Goal: Find specific page/section: Find specific page/section

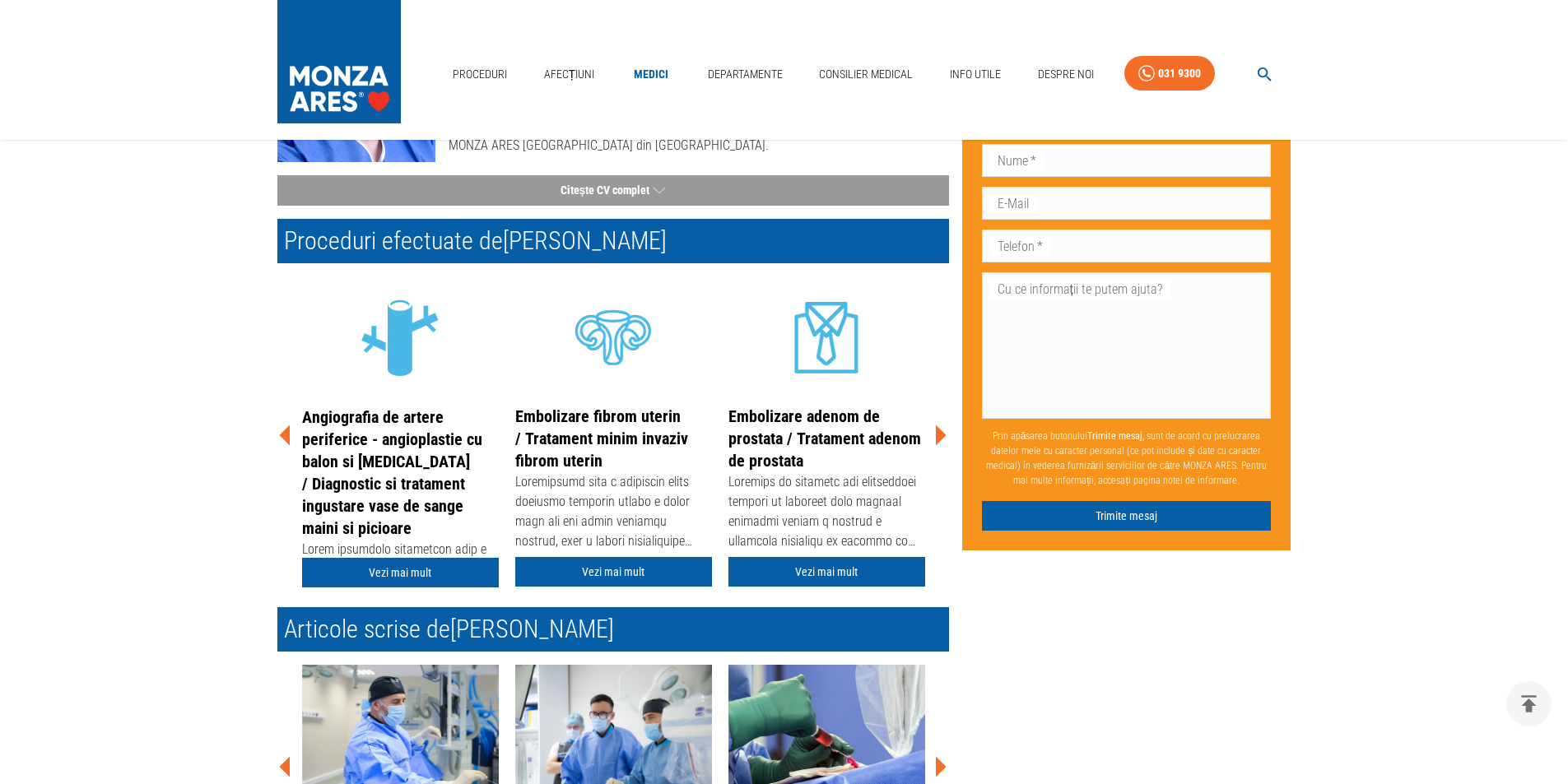
scroll to position [329, 0]
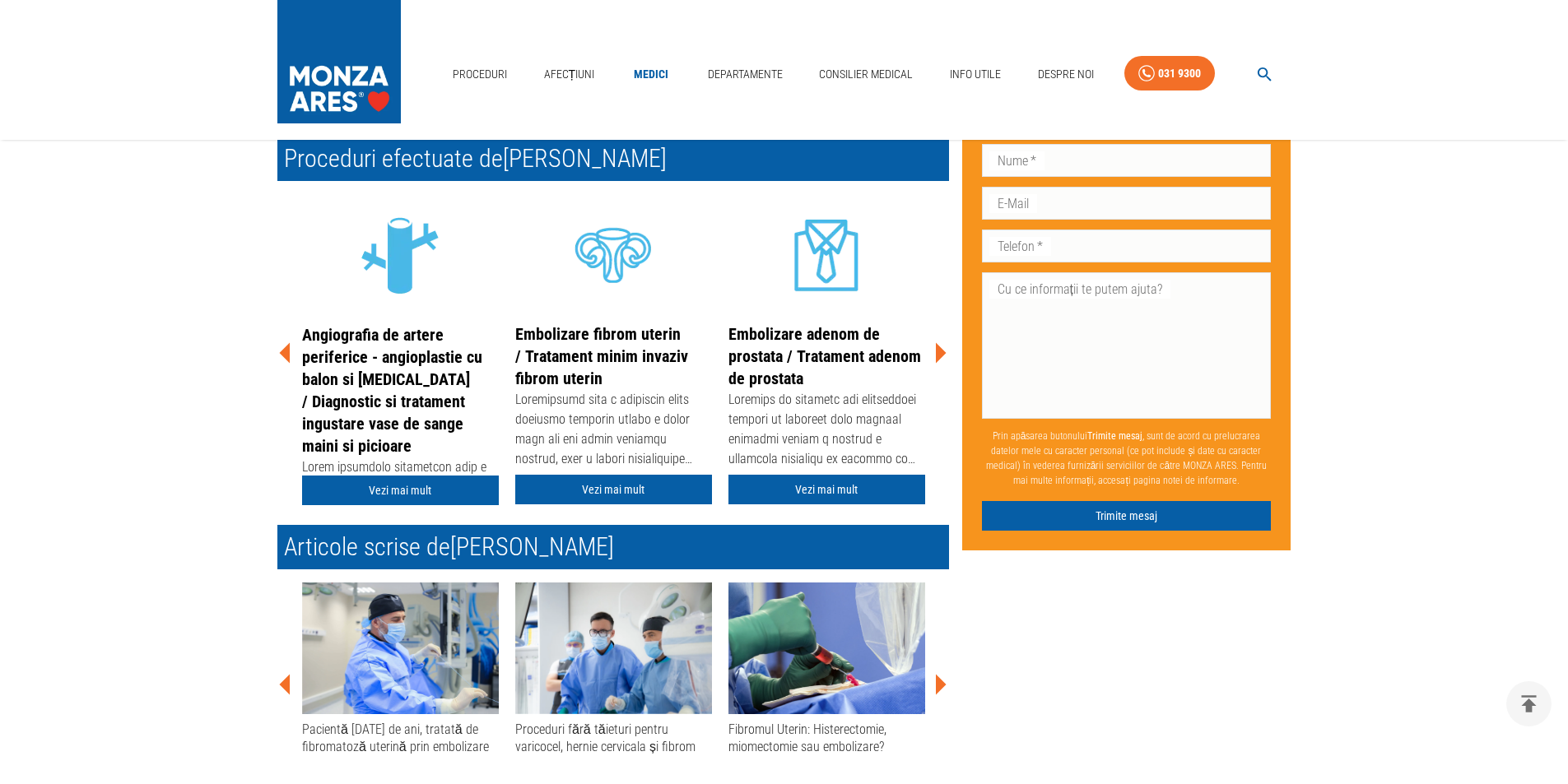
click at [937, 343] on icon at bounding box center [939, 353] width 49 height 49
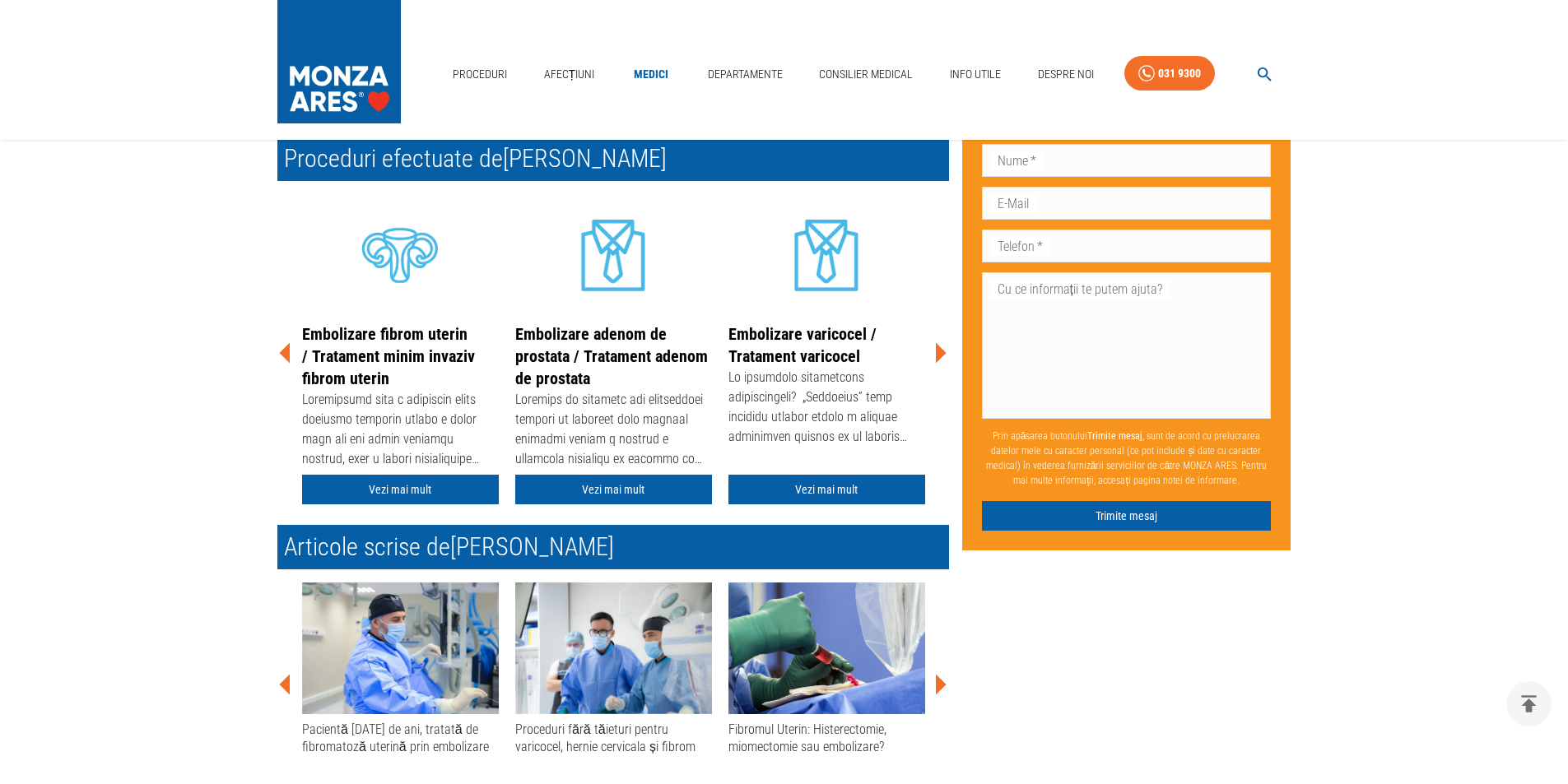
click at [935, 349] on icon at bounding box center [939, 353] width 49 height 49
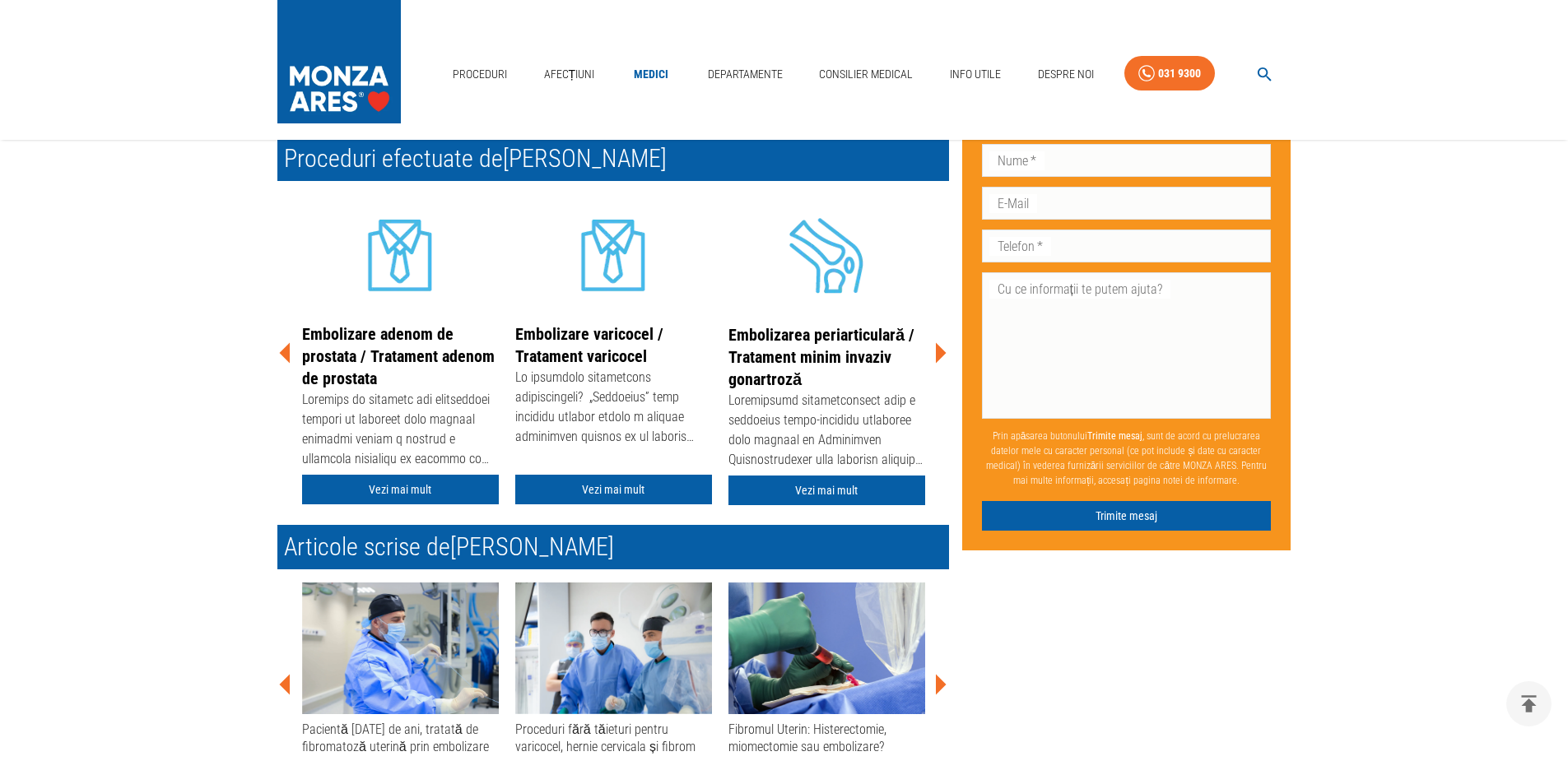
click at [935, 349] on icon at bounding box center [939, 353] width 49 height 49
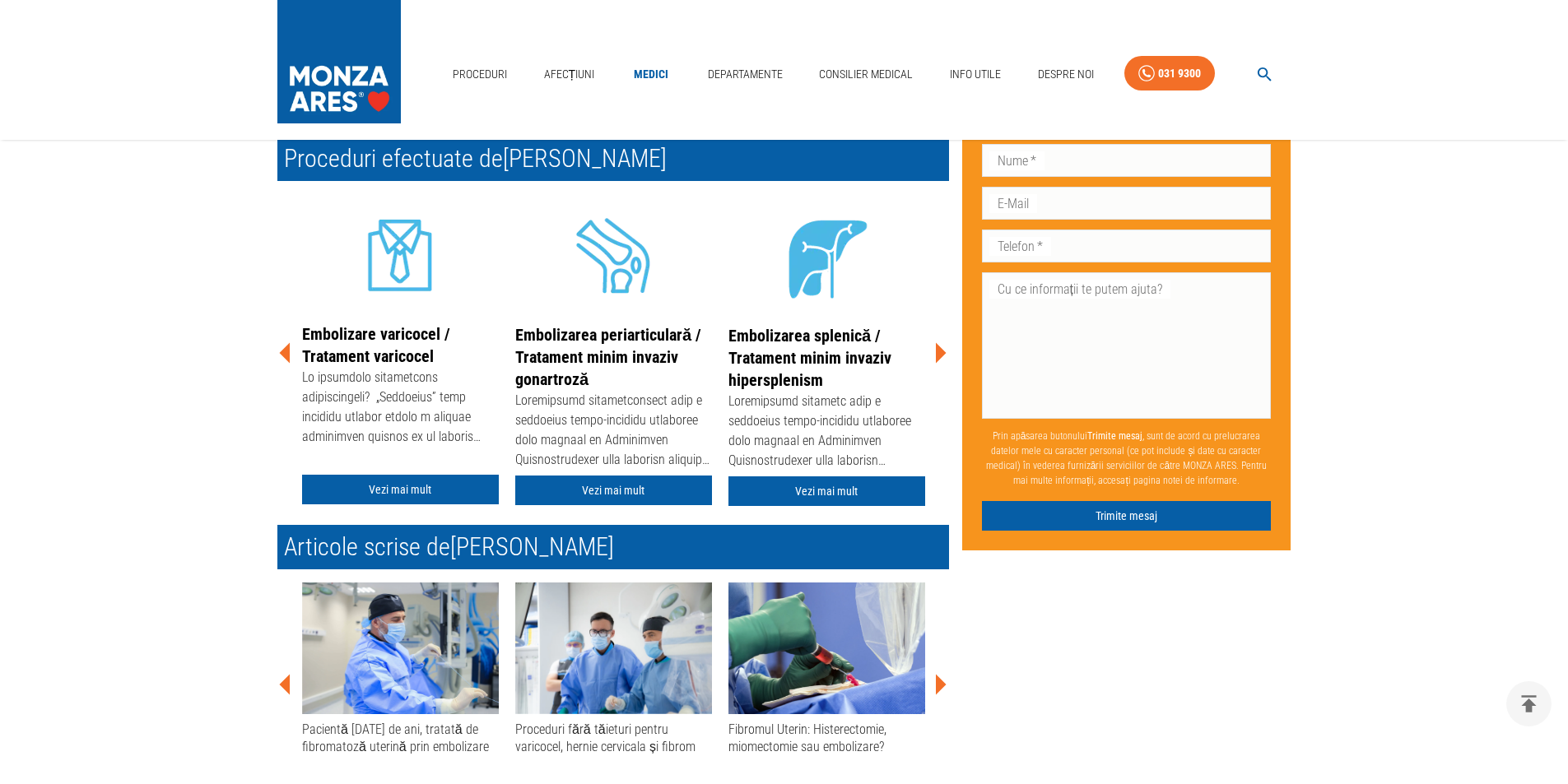
click at [935, 351] on icon at bounding box center [939, 353] width 49 height 49
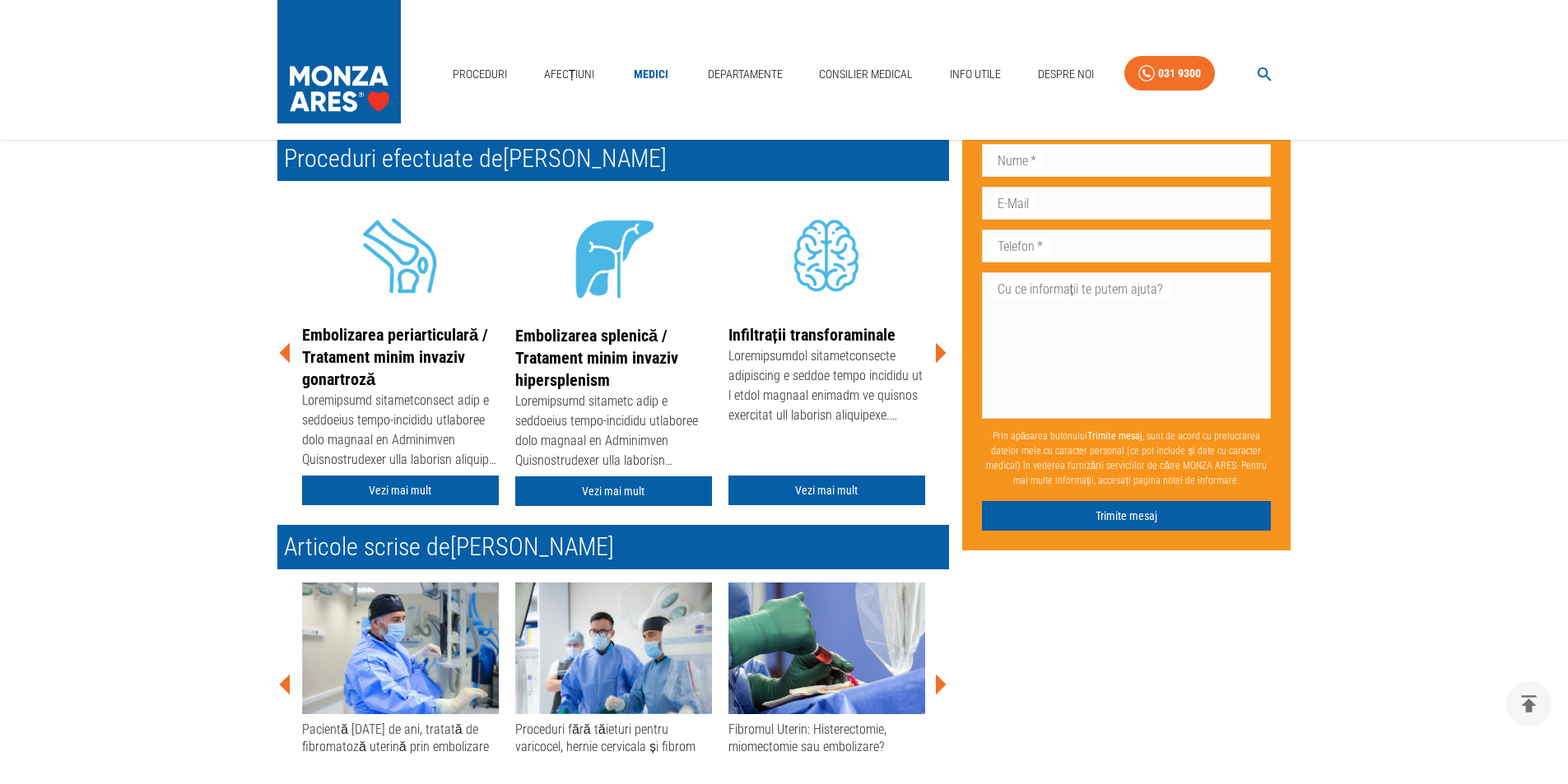
click at [944, 357] on icon at bounding box center [939, 353] width 49 height 49
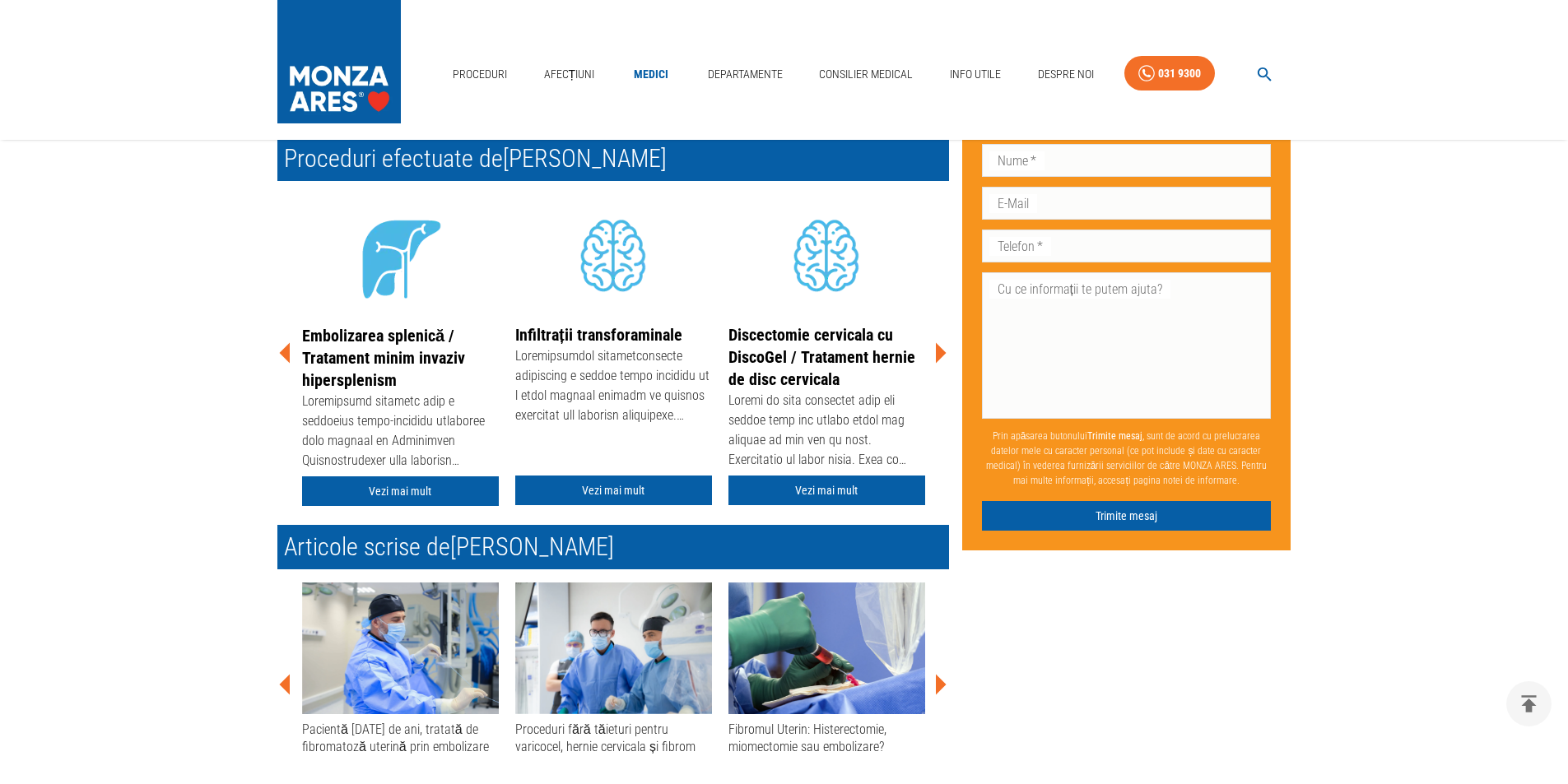
click at [935, 350] on icon at bounding box center [939, 353] width 49 height 49
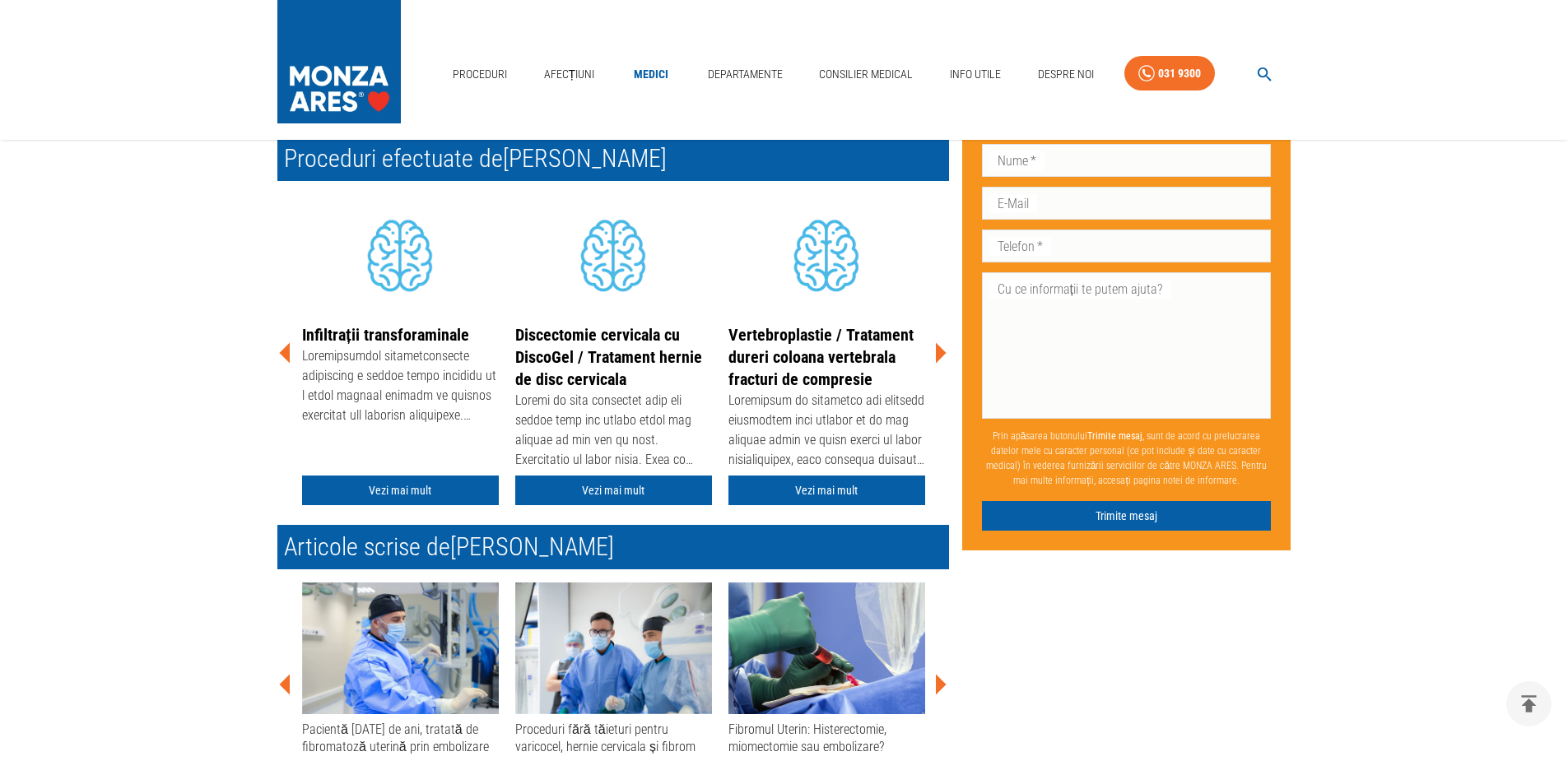
click at [936, 354] on icon at bounding box center [941, 353] width 11 height 20
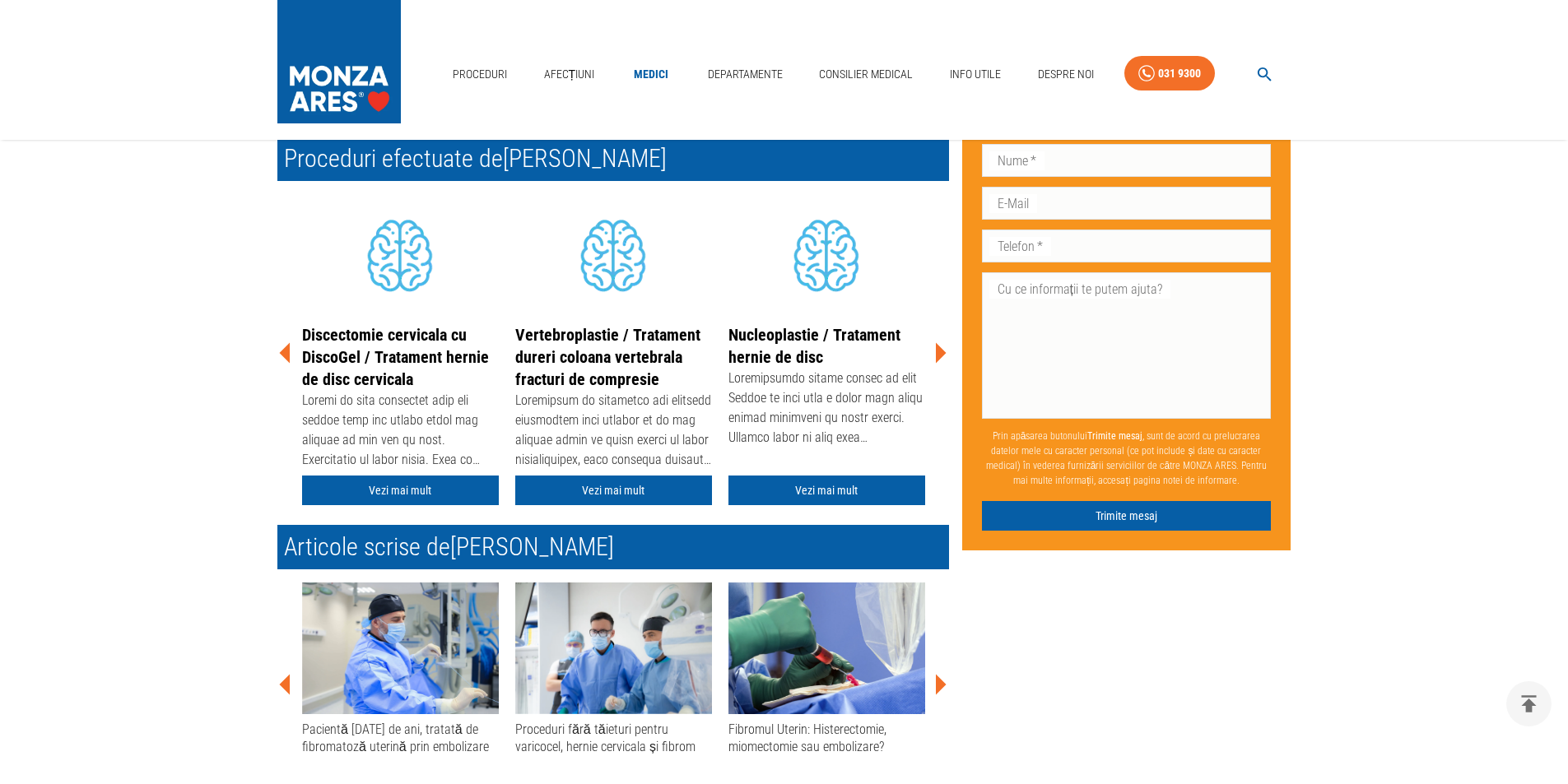
click at [935, 357] on icon at bounding box center [939, 353] width 49 height 49
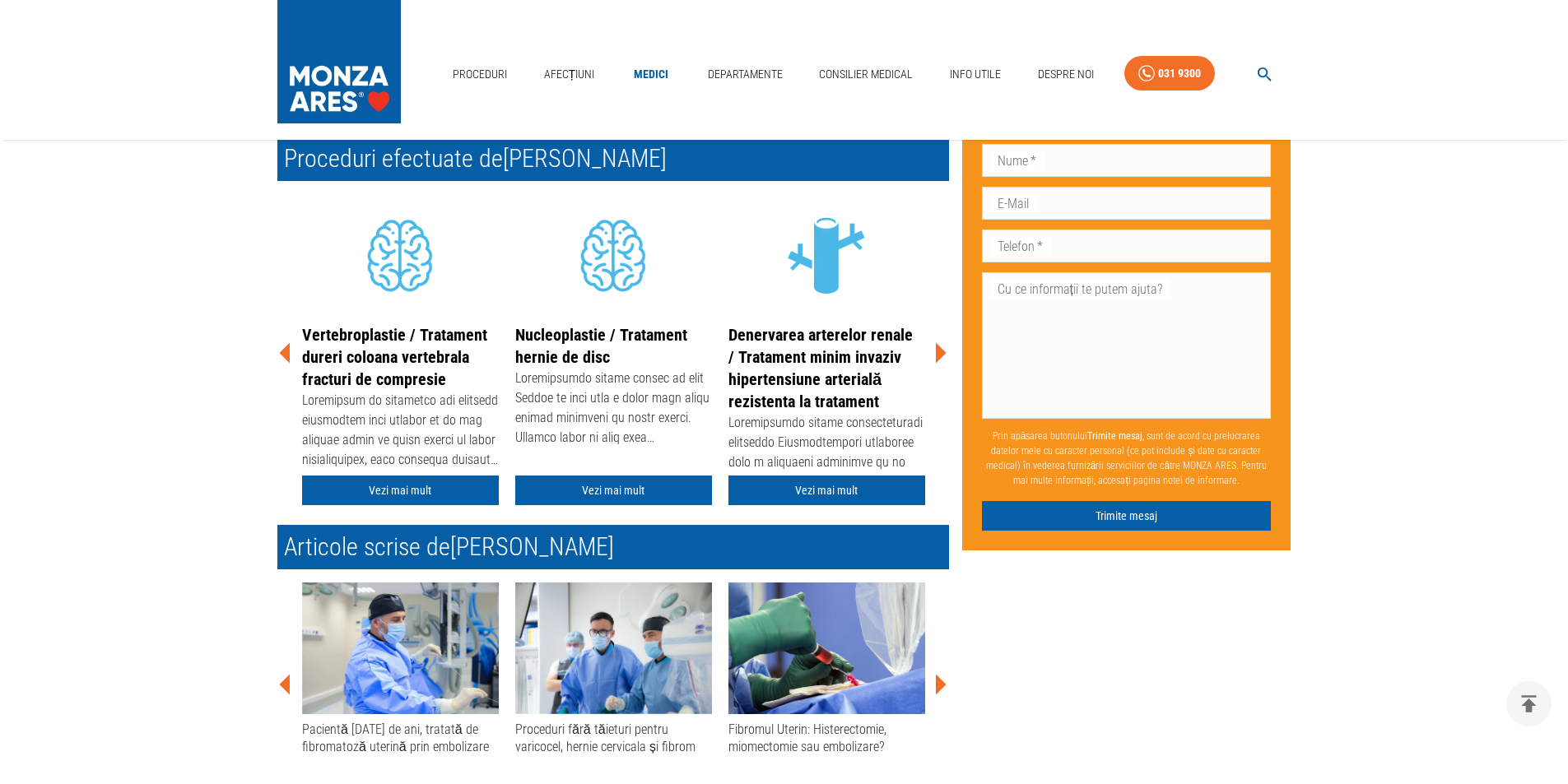
click at [934, 357] on icon at bounding box center [939, 353] width 49 height 49
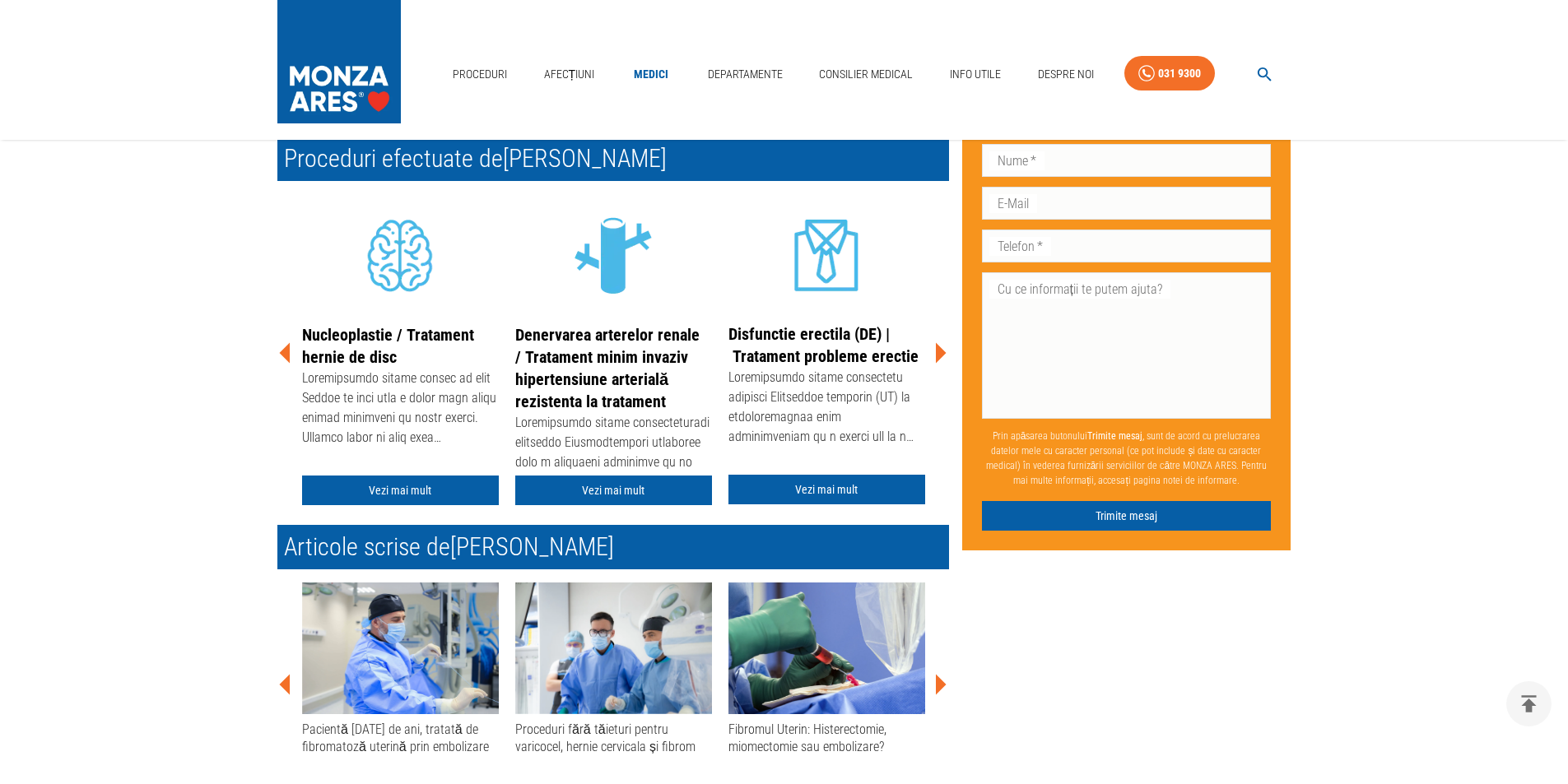
click at [934, 357] on icon at bounding box center [939, 353] width 49 height 49
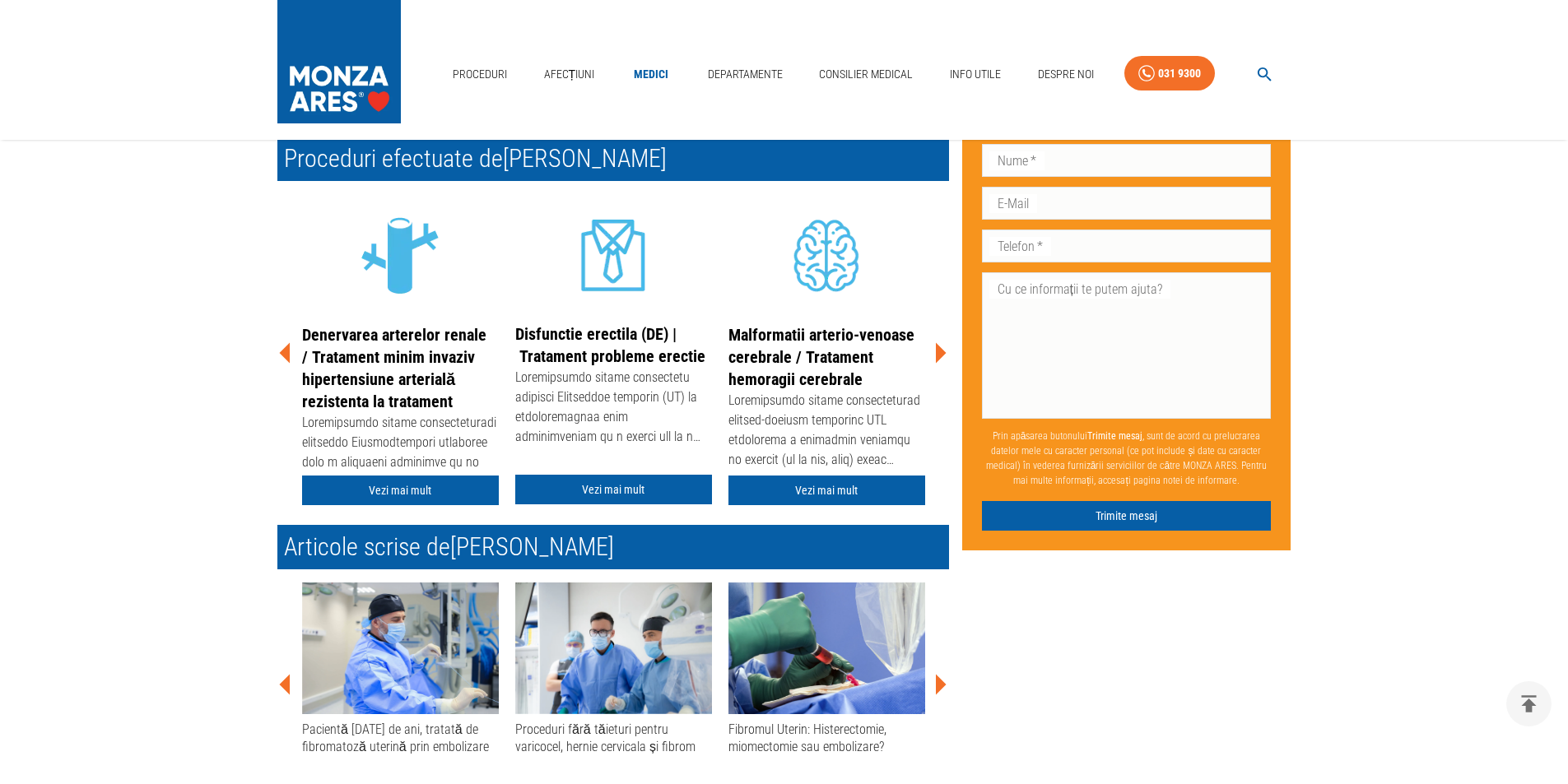
click at [934, 357] on icon at bounding box center [939, 353] width 49 height 49
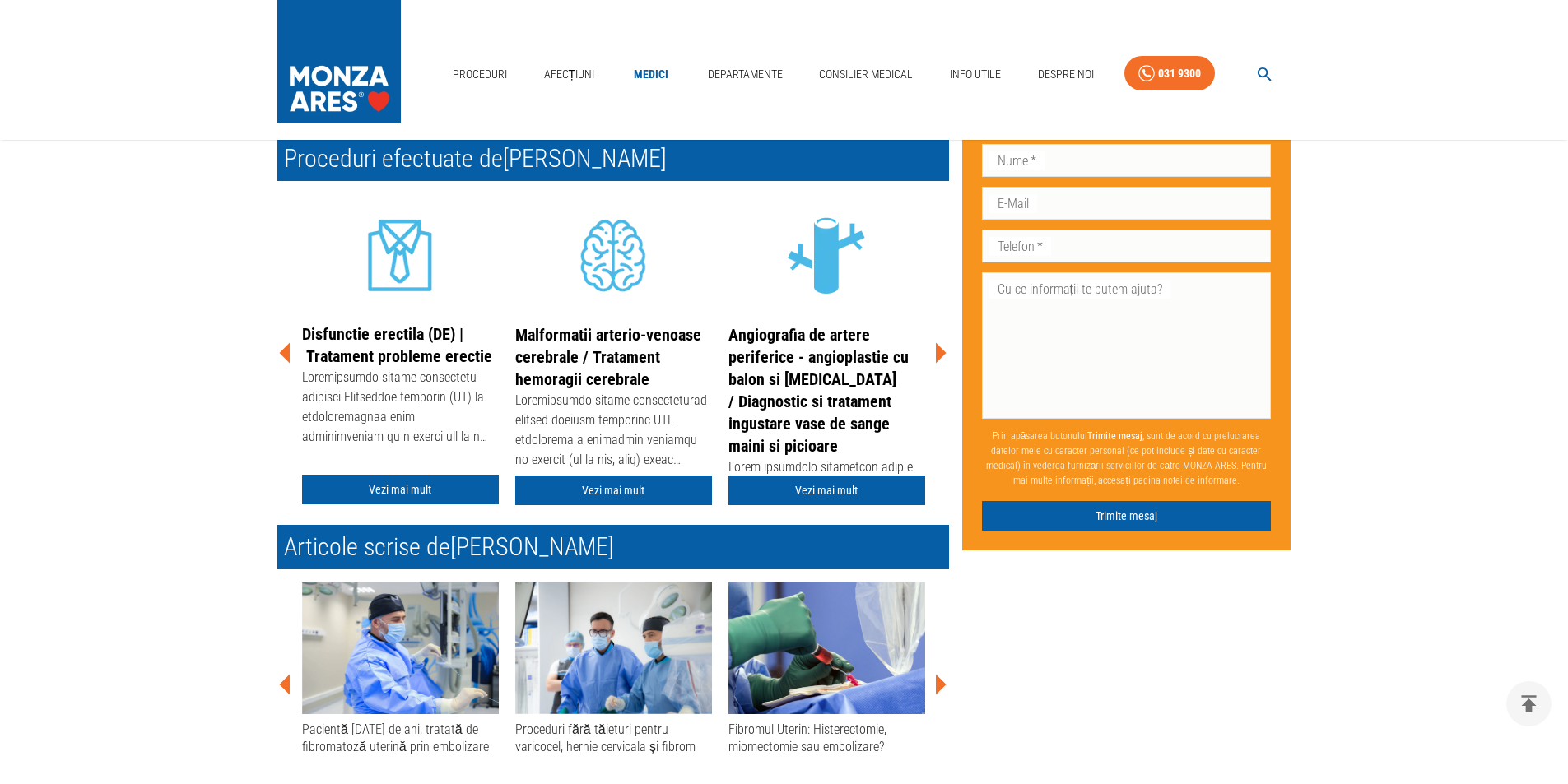
click at [934, 357] on icon at bounding box center [939, 353] width 49 height 49
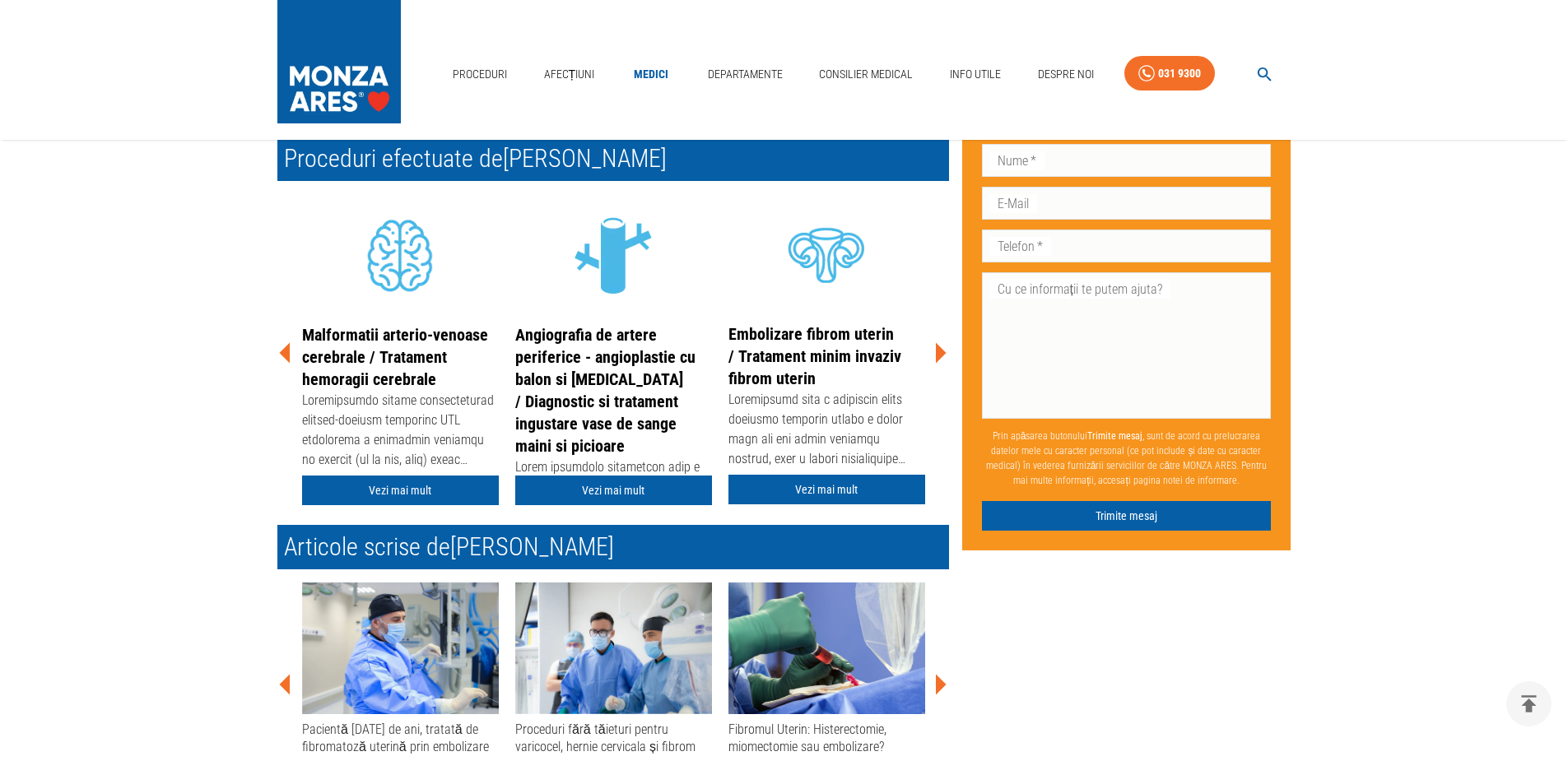
click at [934, 357] on icon at bounding box center [939, 353] width 49 height 49
